Goal: Task Accomplishment & Management: Complete application form

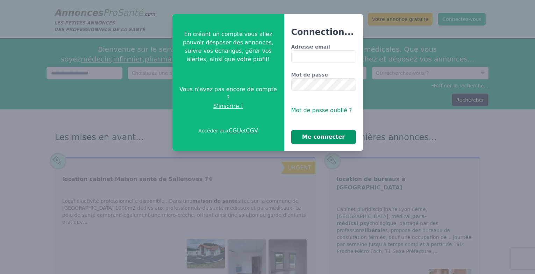
type input "**********"
click at [303, 135] on button "Me connecter" at bounding box center [324, 137] width 65 height 14
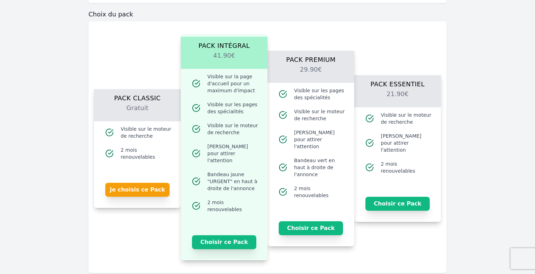
scroll to position [525, 0]
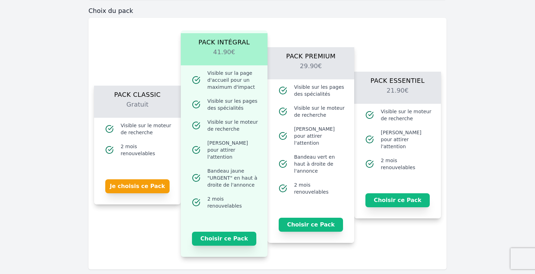
drag, startPoint x: 128, startPoint y: 183, endPoint x: 152, endPoint y: 192, distance: 25.8
click at [130, 184] on button "Je choisis ce Pack" at bounding box center [137, 187] width 64 height 14
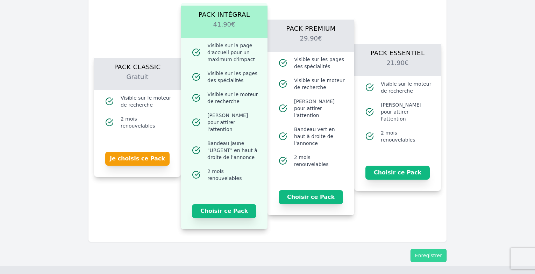
scroll to position [580, 0]
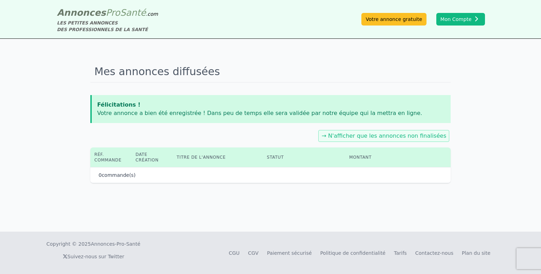
click at [435, 221] on div "Mes annonces diffusées Félicitations ! Votre annonce a bien été enregistrée ! D…" at bounding box center [270, 135] width 541 height 193
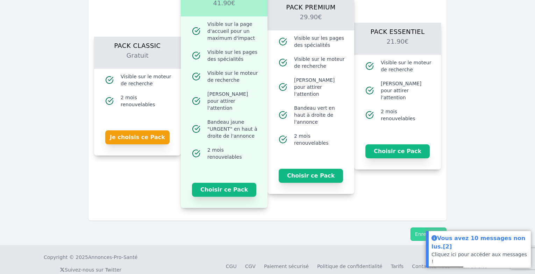
scroll to position [580, 0]
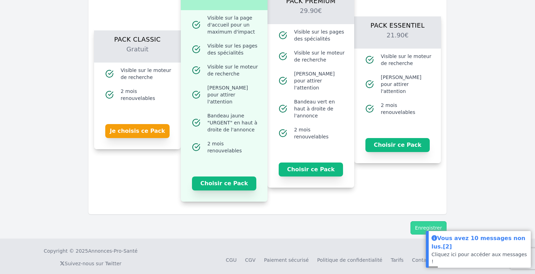
drag, startPoint x: 129, startPoint y: 129, endPoint x: 174, endPoint y: 150, distance: 49.8
click at [129, 131] on button "Je choisis ce Pack" at bounding box center [137, 131] width 64 height 14
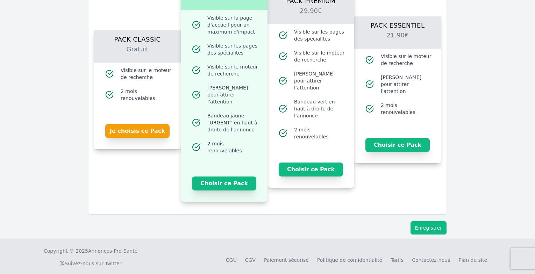
drag, startPoint x: 429, startPoint y: 216, endPoint x: 429, endPoint y: 220, distance: 4.2
click at [429, 222] on button "Enregistrer" at bounding box center [429, 228] width 36 height 13
